Goal: Navigation & Orientation: Understand site structure

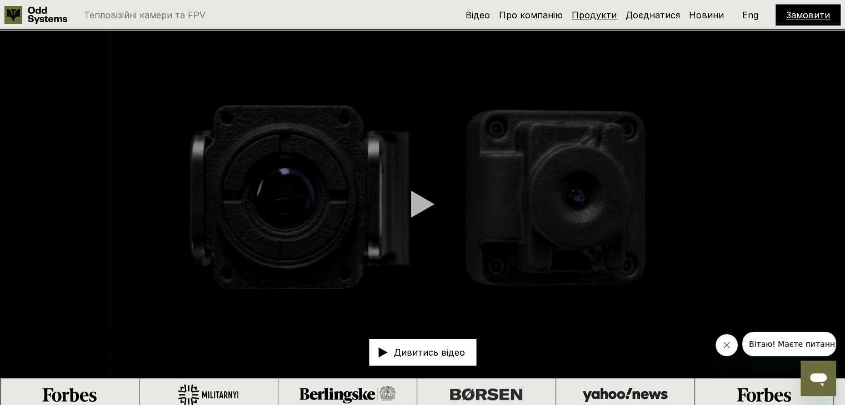
click at [598, 15] on link "Продукти" at bounding box center [594, 14] width 45 height 11
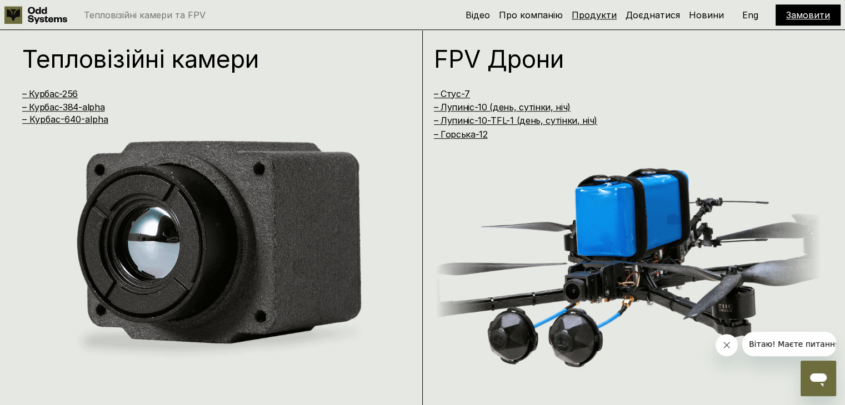
scroll to position [816, 0]
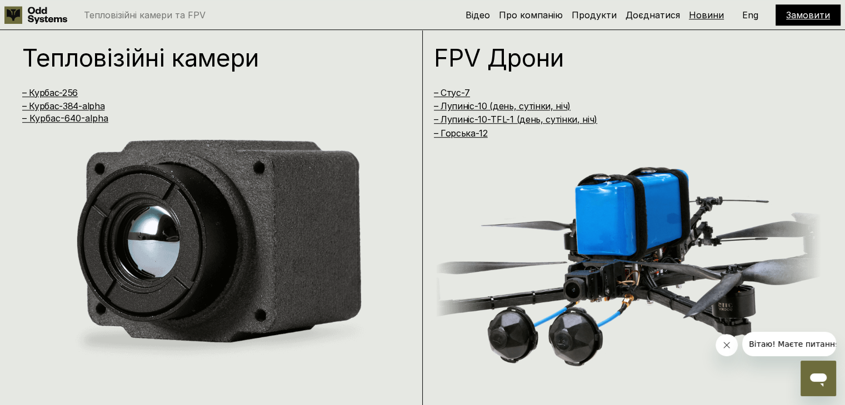
click at [694, 18] on link "Новини" at bounding box center [706, 14] width 35 height 11
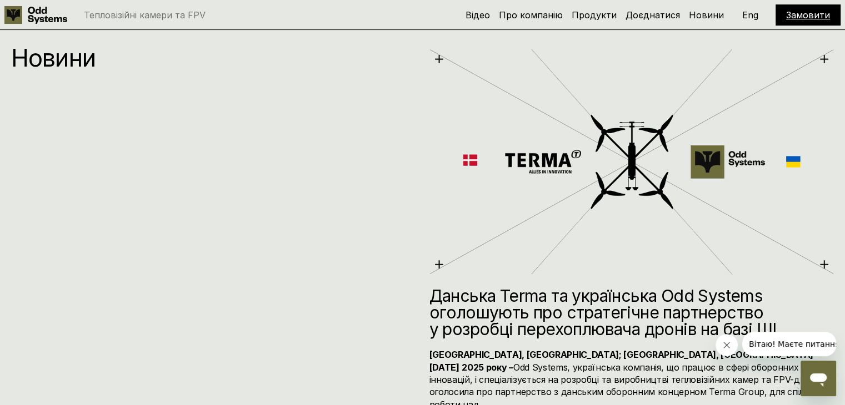
scroll to position [4617, 0]
click at [532, 15] on link "Про компанію" at bounding box center [531, 14] width 64 height 11
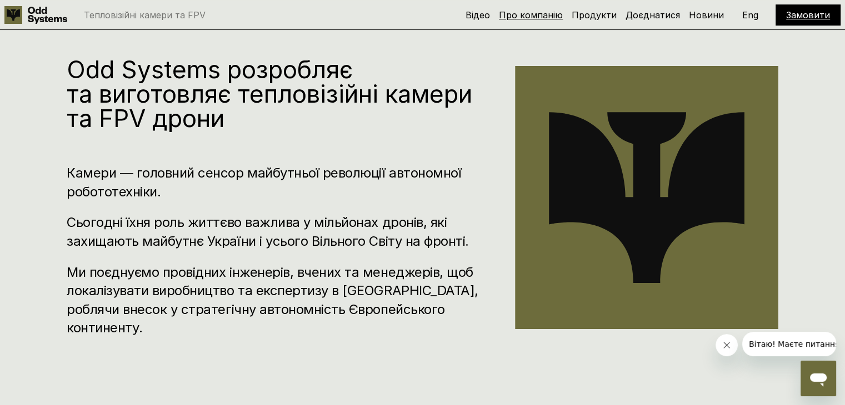
scroll to position [411, 0]
click at [666, 16] on link "Доєднатися" at bounding box center [652, 14] width 54 height 11
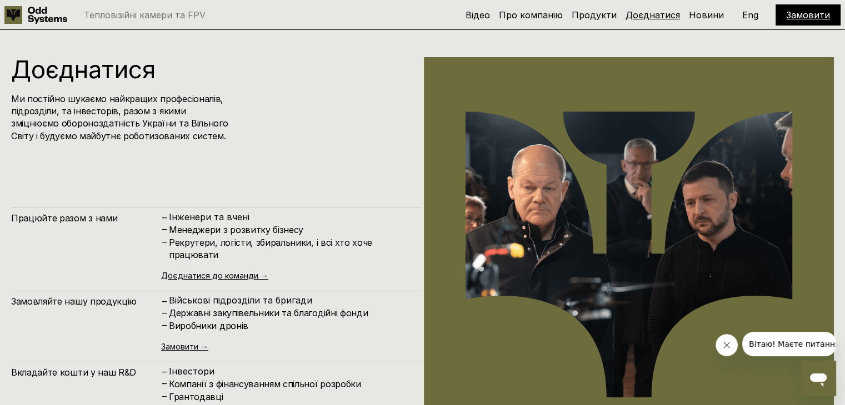
scroll to position [4058, 0]
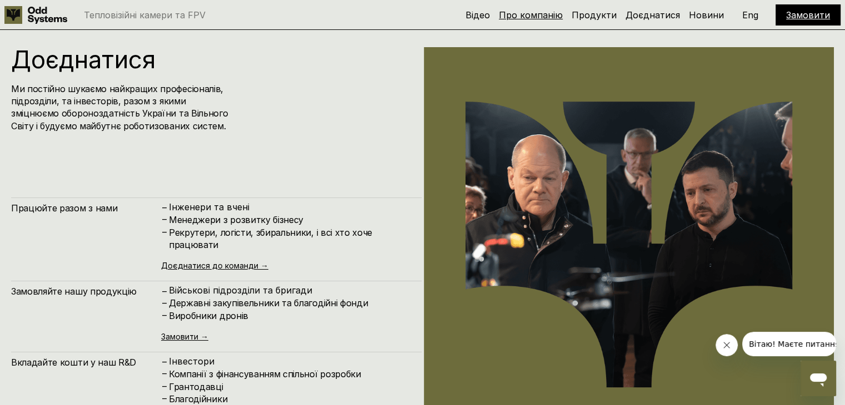
click at [535, 16] on link "Про компанію" at bounding box center [531, 14] width 64 height 11
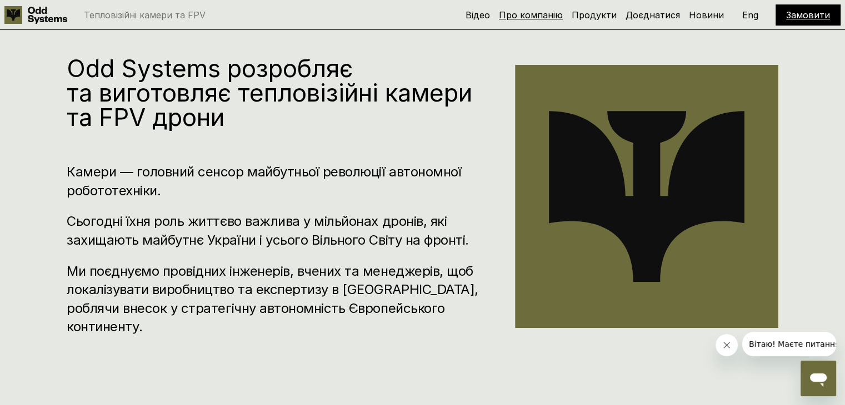
scroll to position [411, 0]
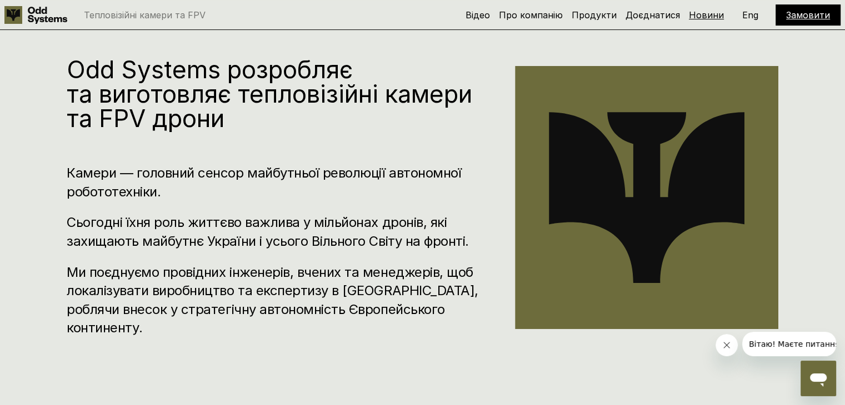
click at [697, 14] on link "Новини" at bounding box center [706, 14] width 35 height 11
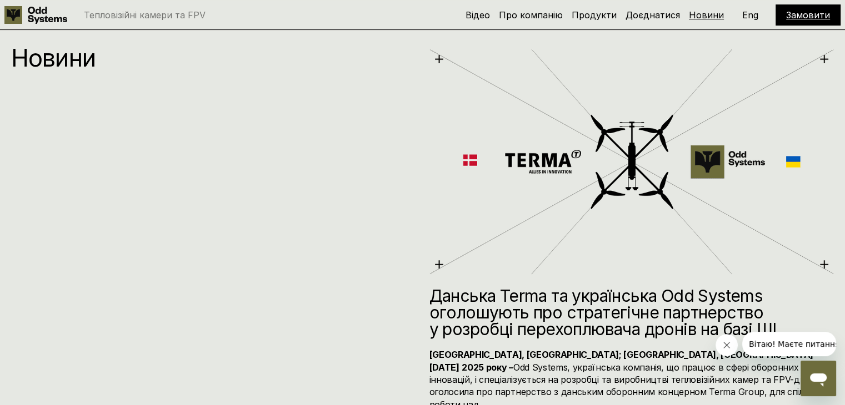
scroll to position [4617, 0]
click at [655, 14] on link "Доєднатися" at bounding box center [652, 14] width 54 height 11
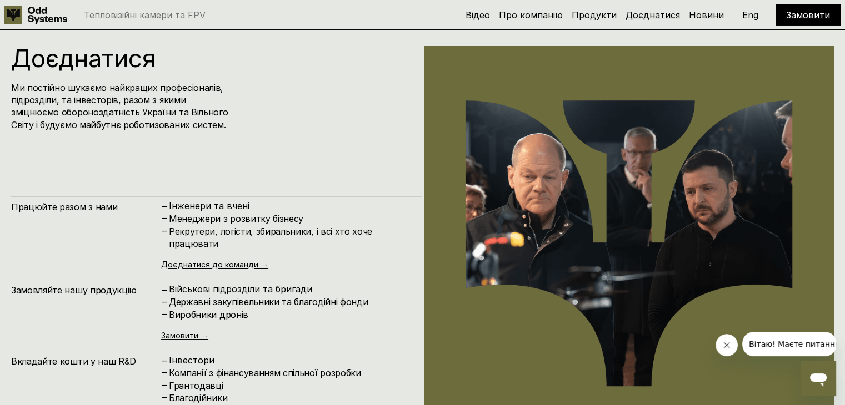
scroll to position [4058, 0]
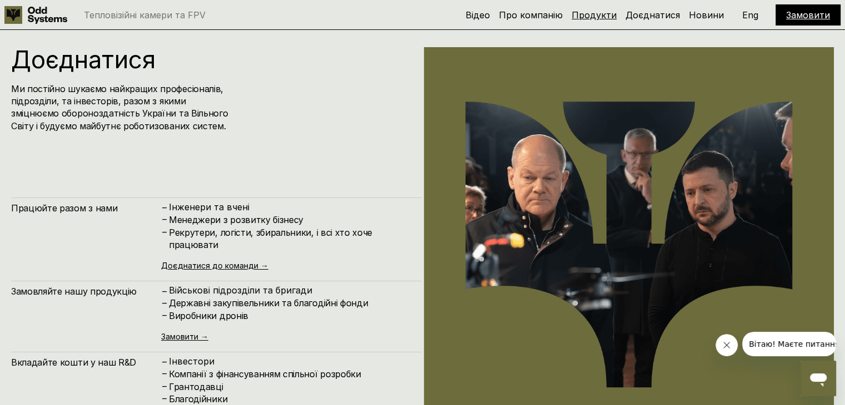
click at [602, 17] on link "Продукти" at bounding box center [594, 14] width 45 height 11
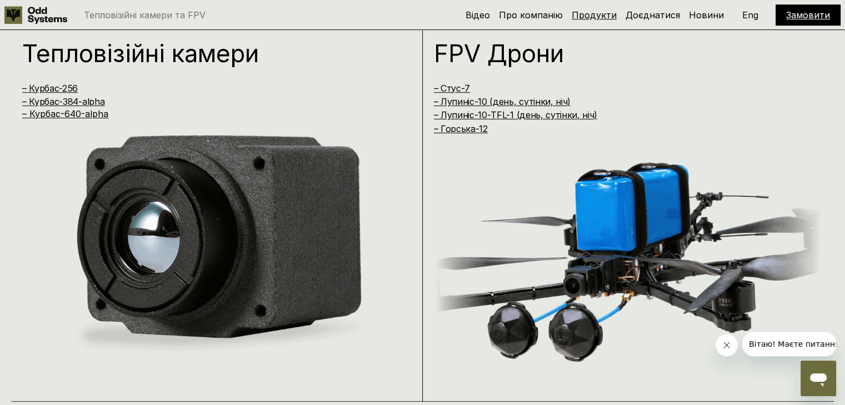
scroll to position [816, 0]
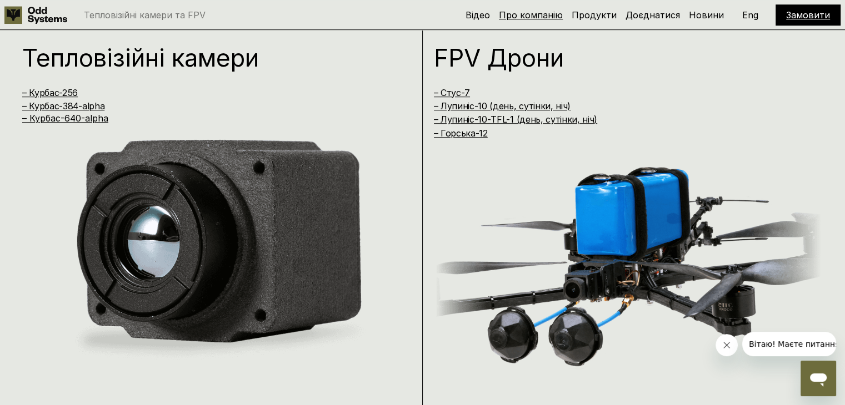
click at [557, 14] on link "Про компанію" at bounding box center [531, 14] width 64 height 11
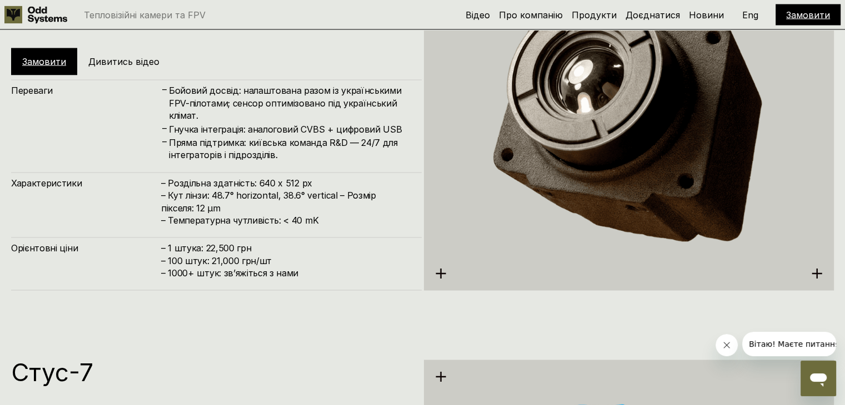
scroll to position [2122, 0]
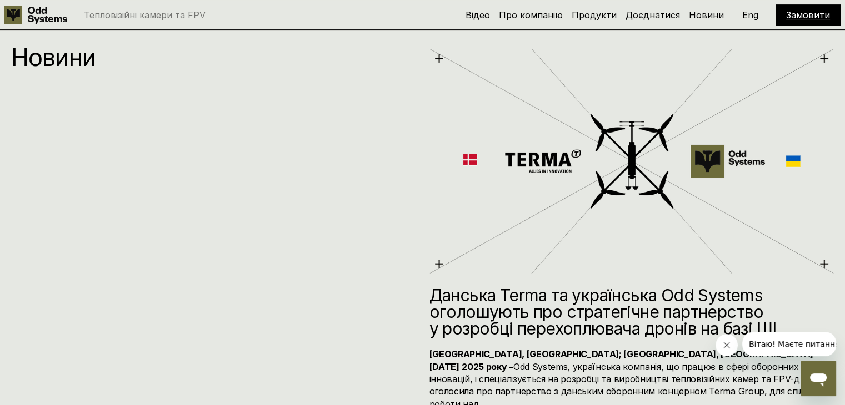
scroll to position [816, 0]
